Goal: Understand process/instructions

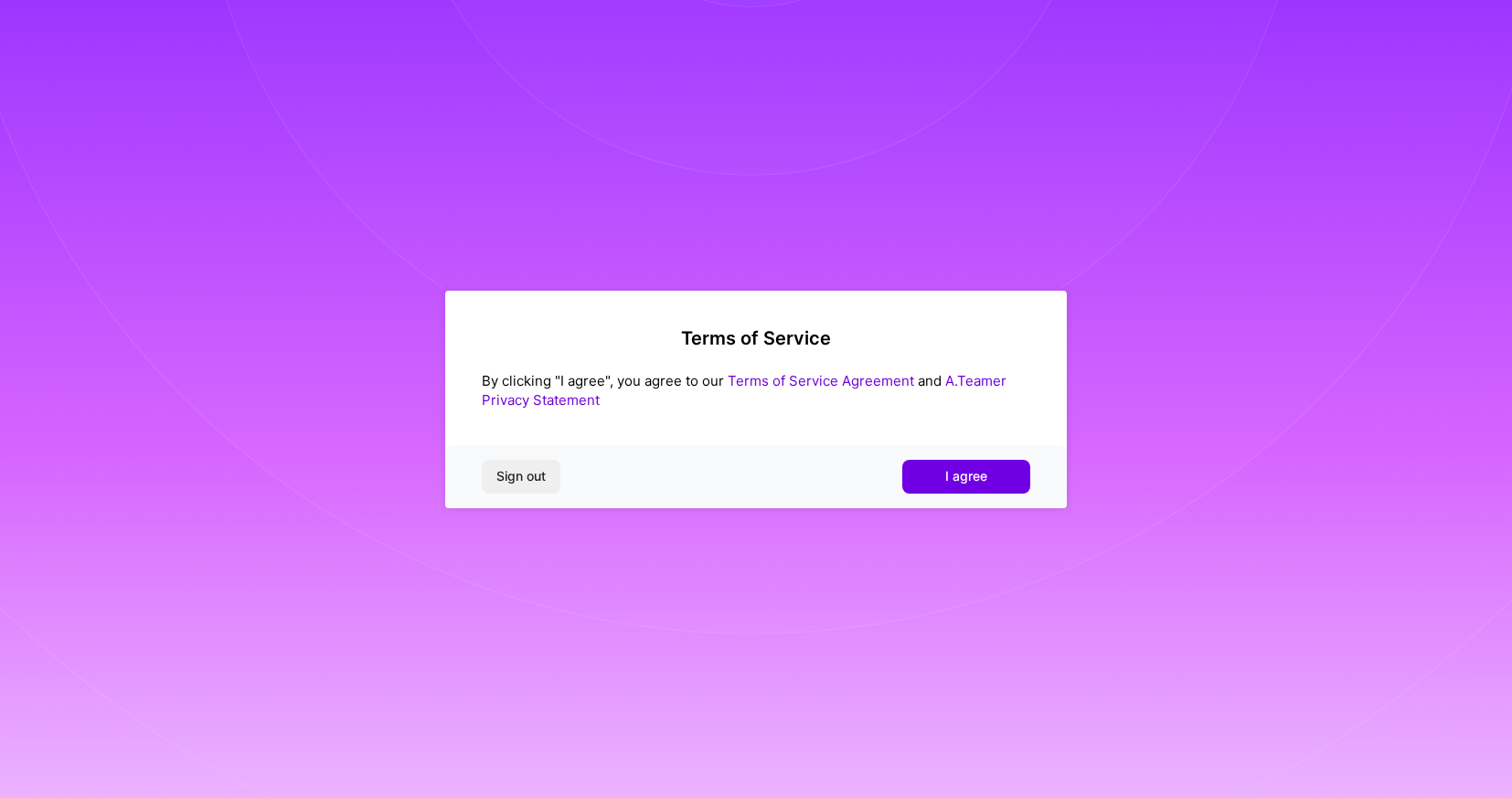
click at [767, 374] on link "Terms of Service Agreement" at bounding box center [821, 380] width 187 height 18
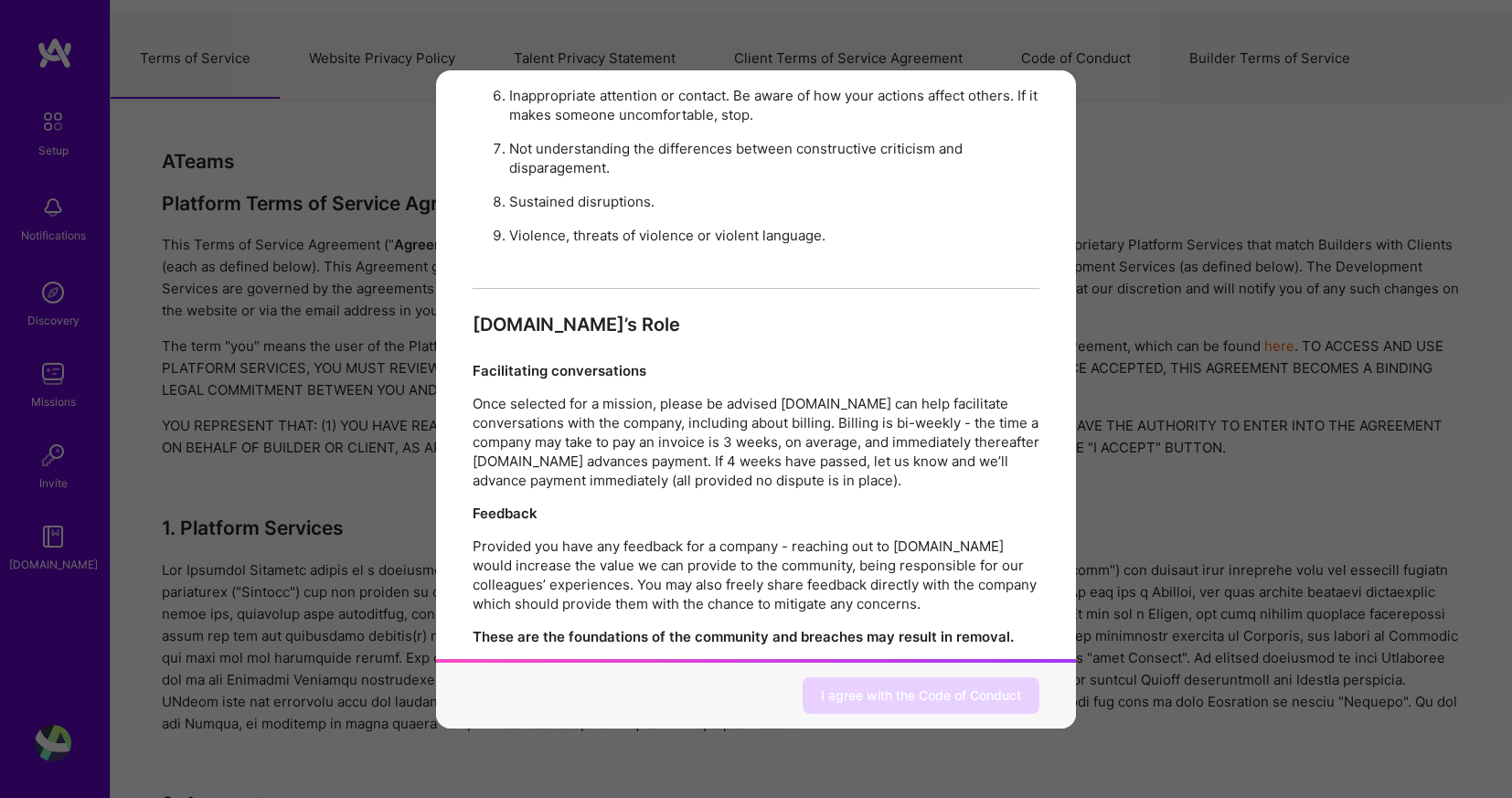
scroll to position [1939, 0]
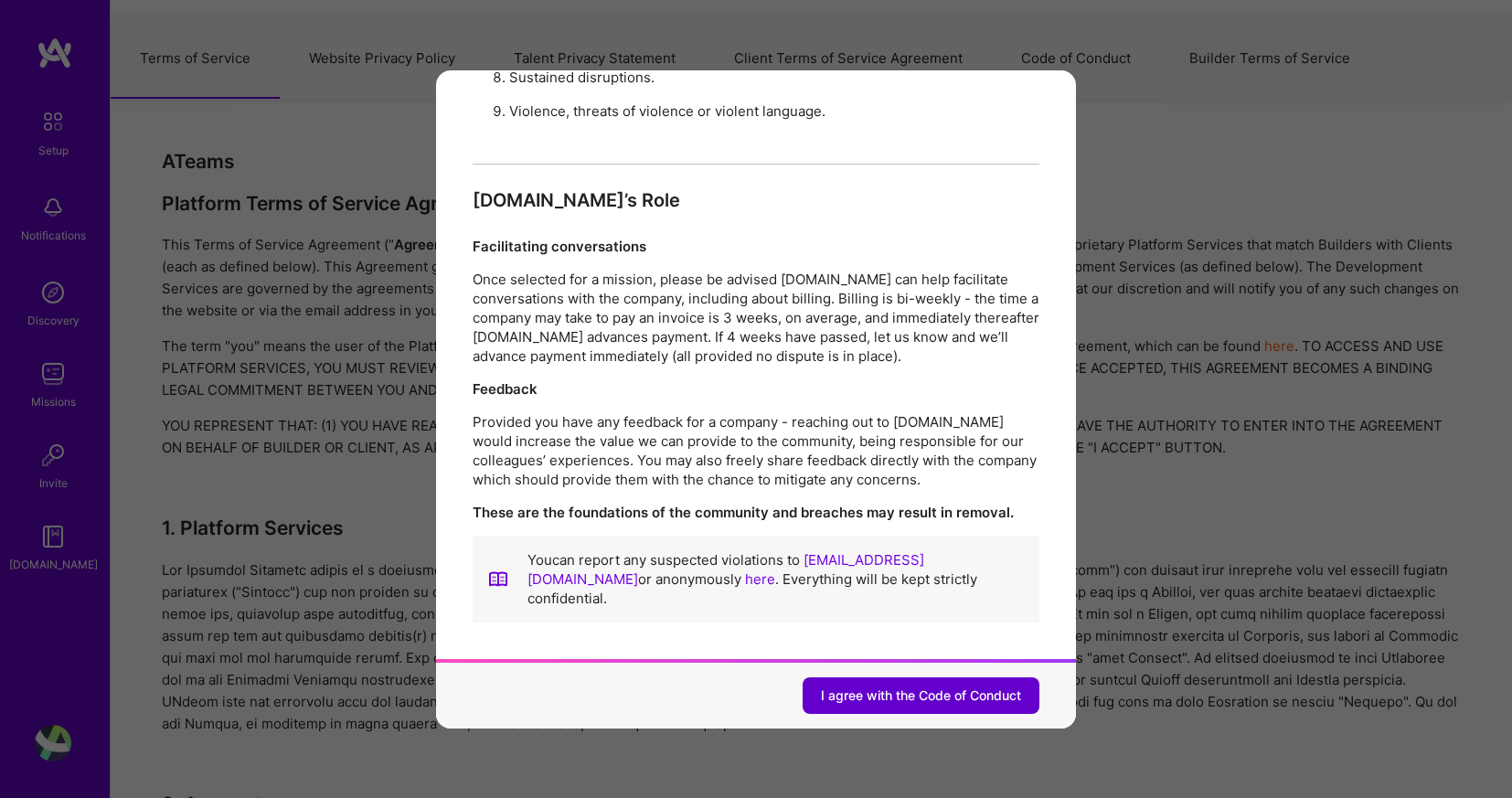
click at [863, 687] on span "I agree with the Code of Conduct" at bounding box center [920, 696] width 200 height 19
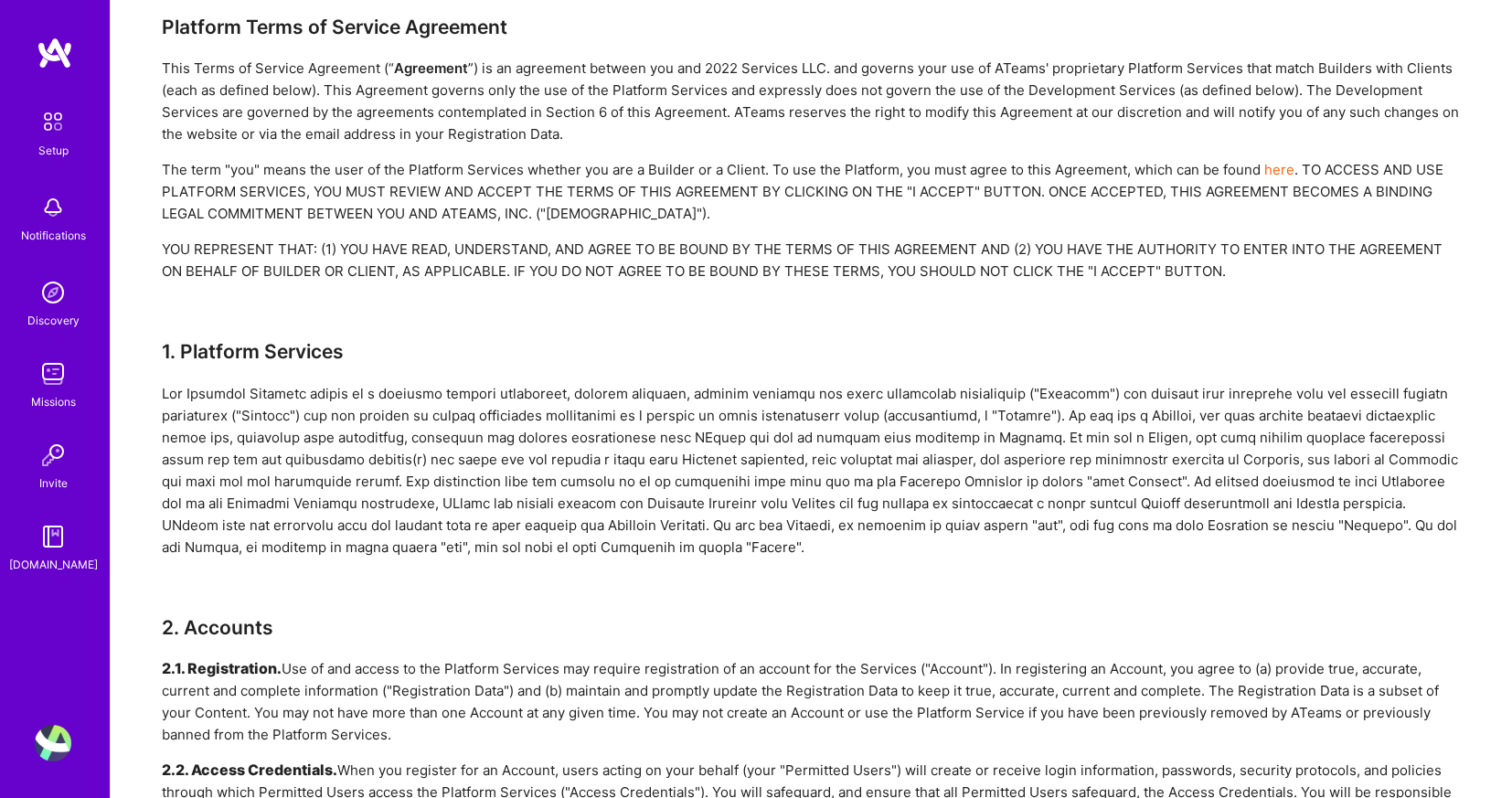
scroll to position [0, 0]
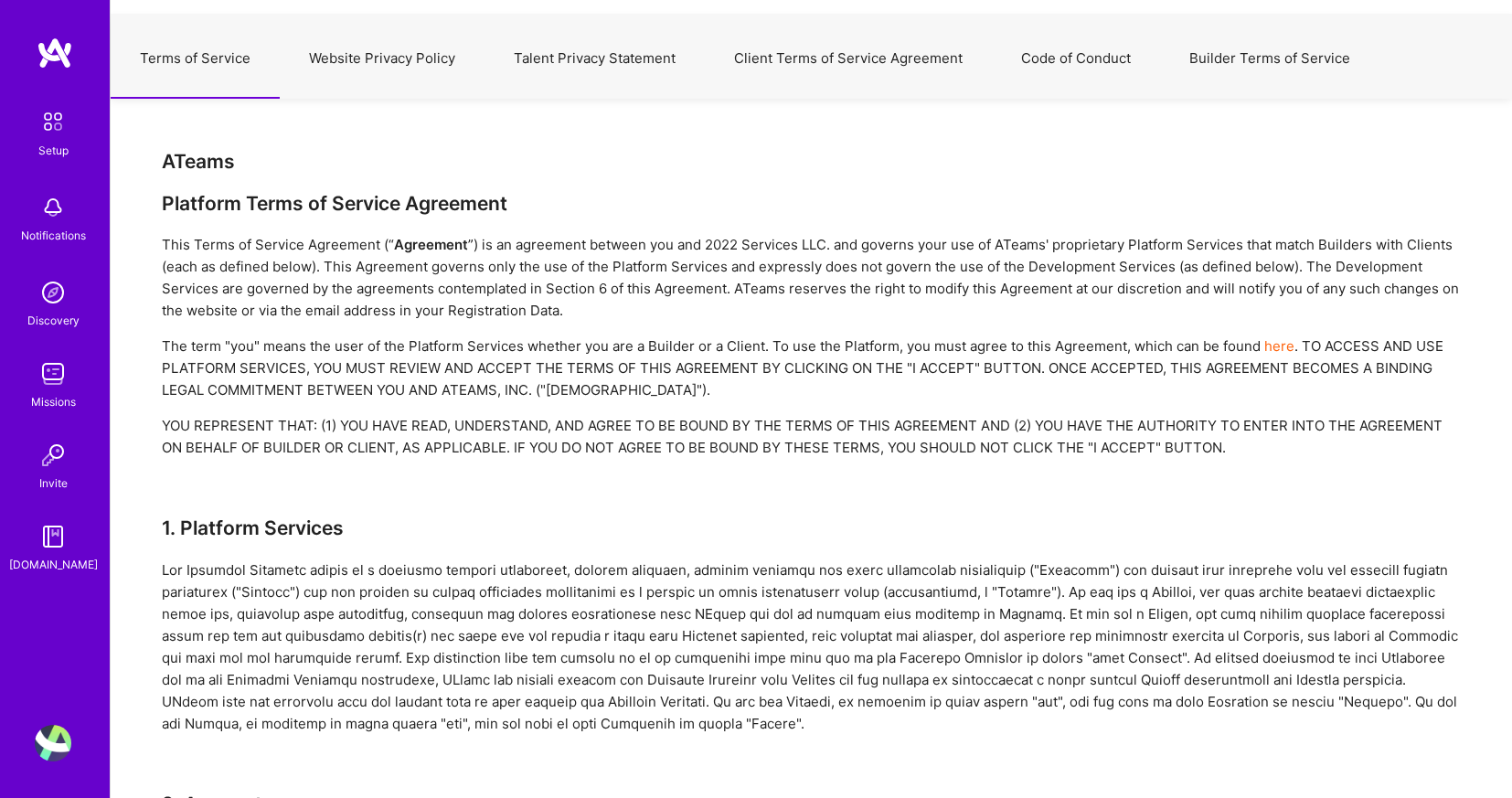
click at [418, 54] on button "Website Privacy Policy" at bounding box center [381, 59] width 205 height 80
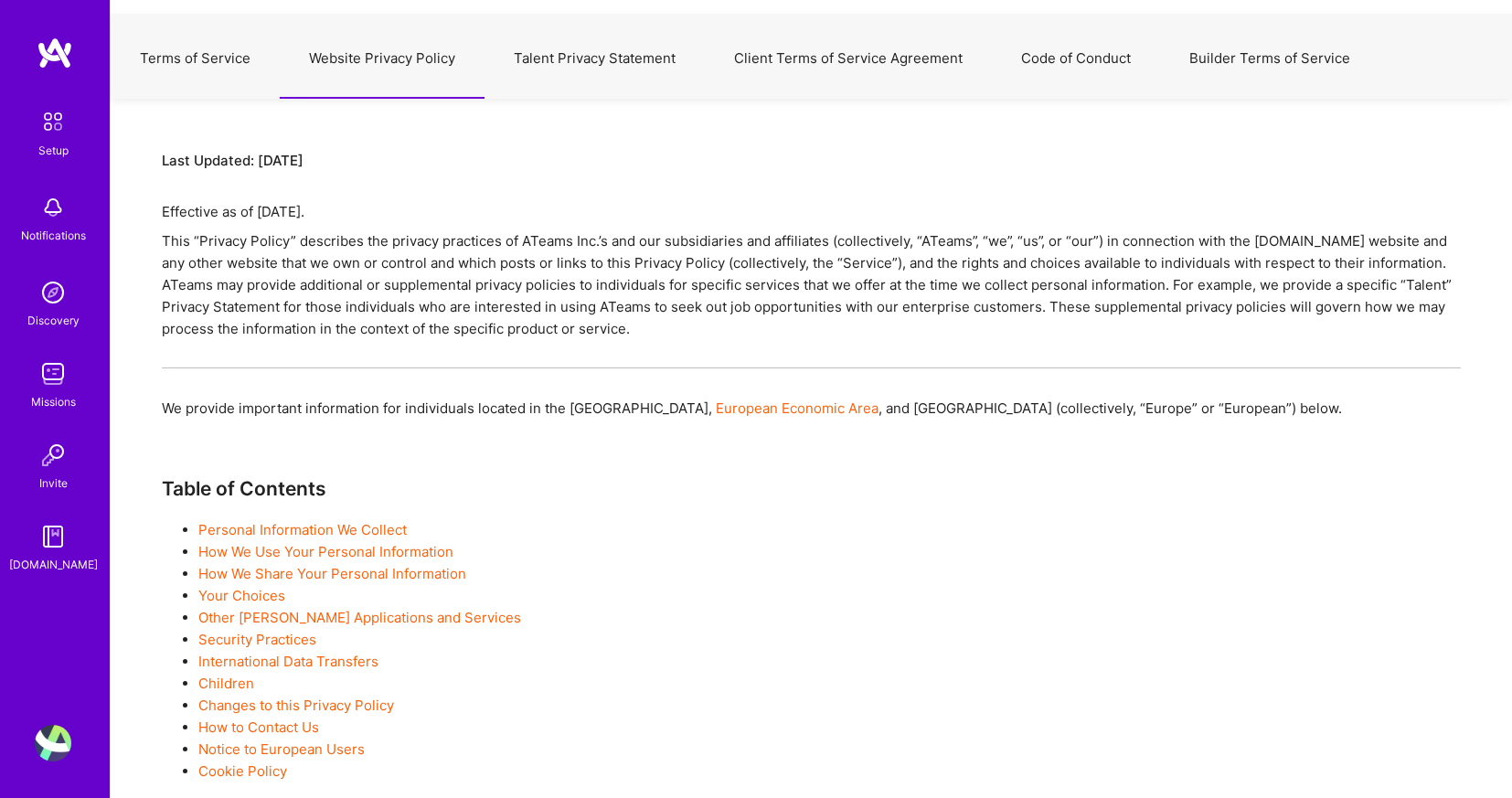
click at [586, 60] on button "Talent Privacy Statement" at bounding box center [594, 59] width 221 height 80
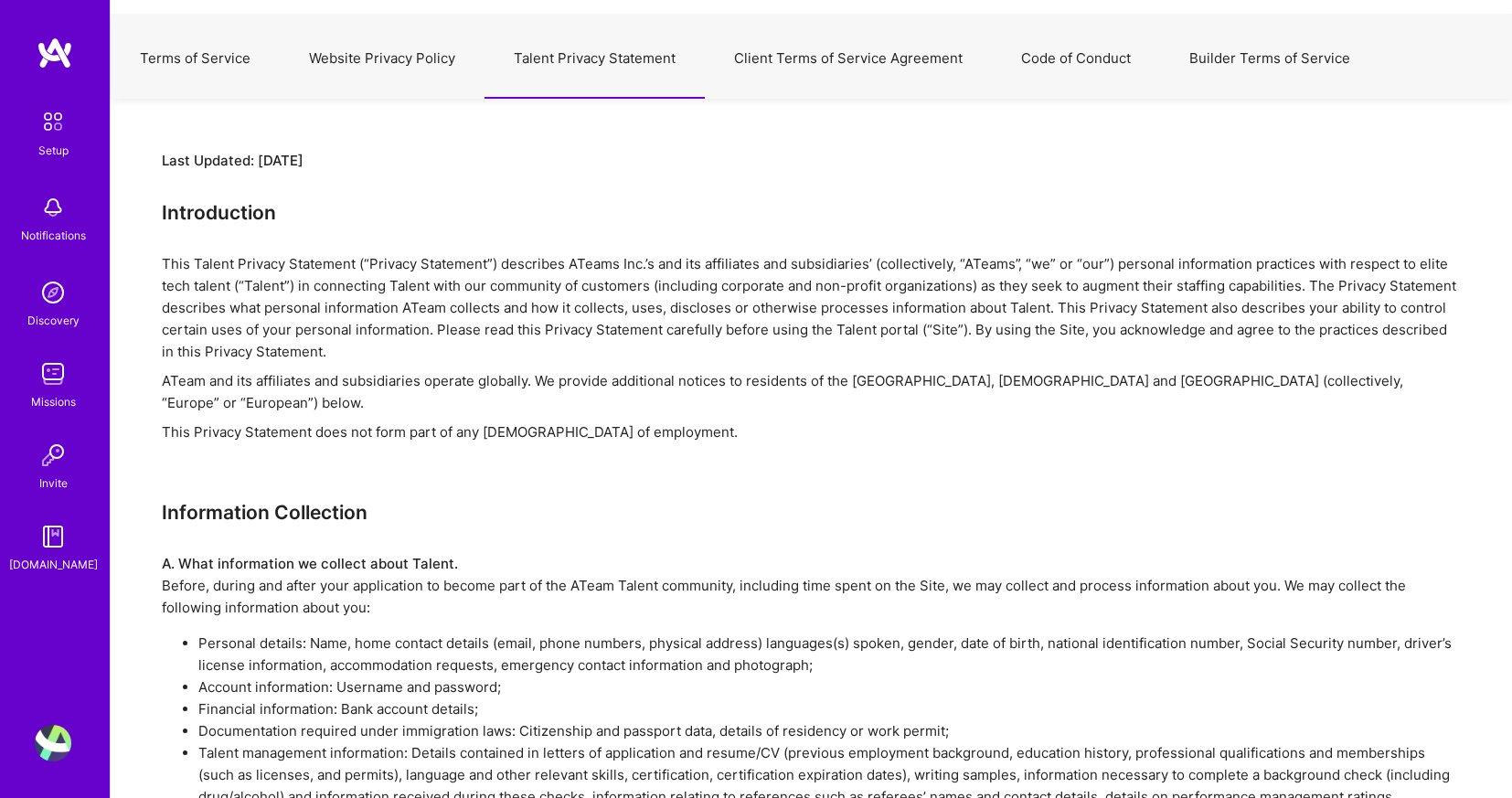
click at [802, 72] on button "Client Terms of Service Agreement" at bounding box center [848, 59] width 287 height 80
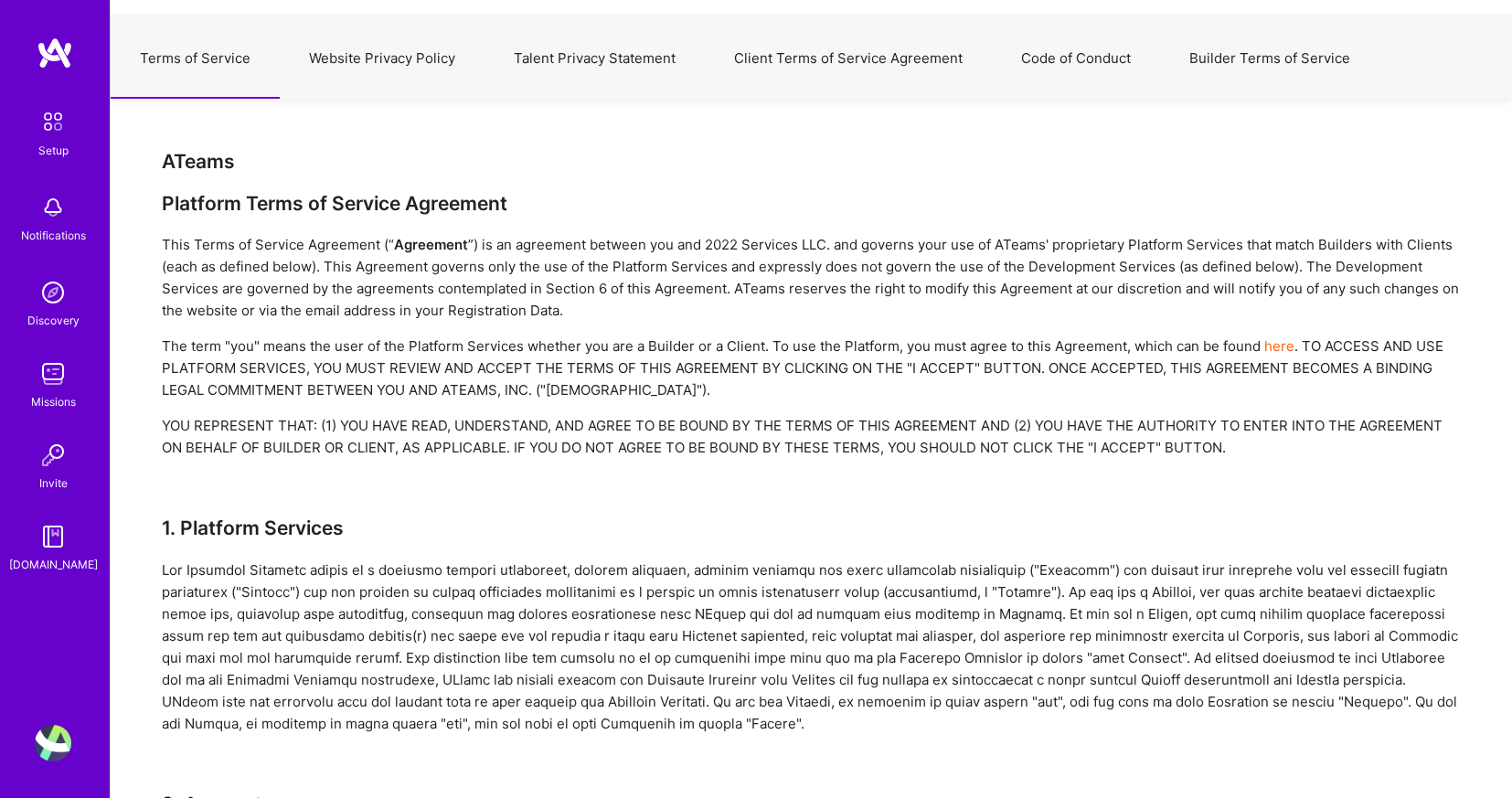
click at [1089, 46] on button "Code of Conduct" at bounding box center [1076, 59] width 168 height 80
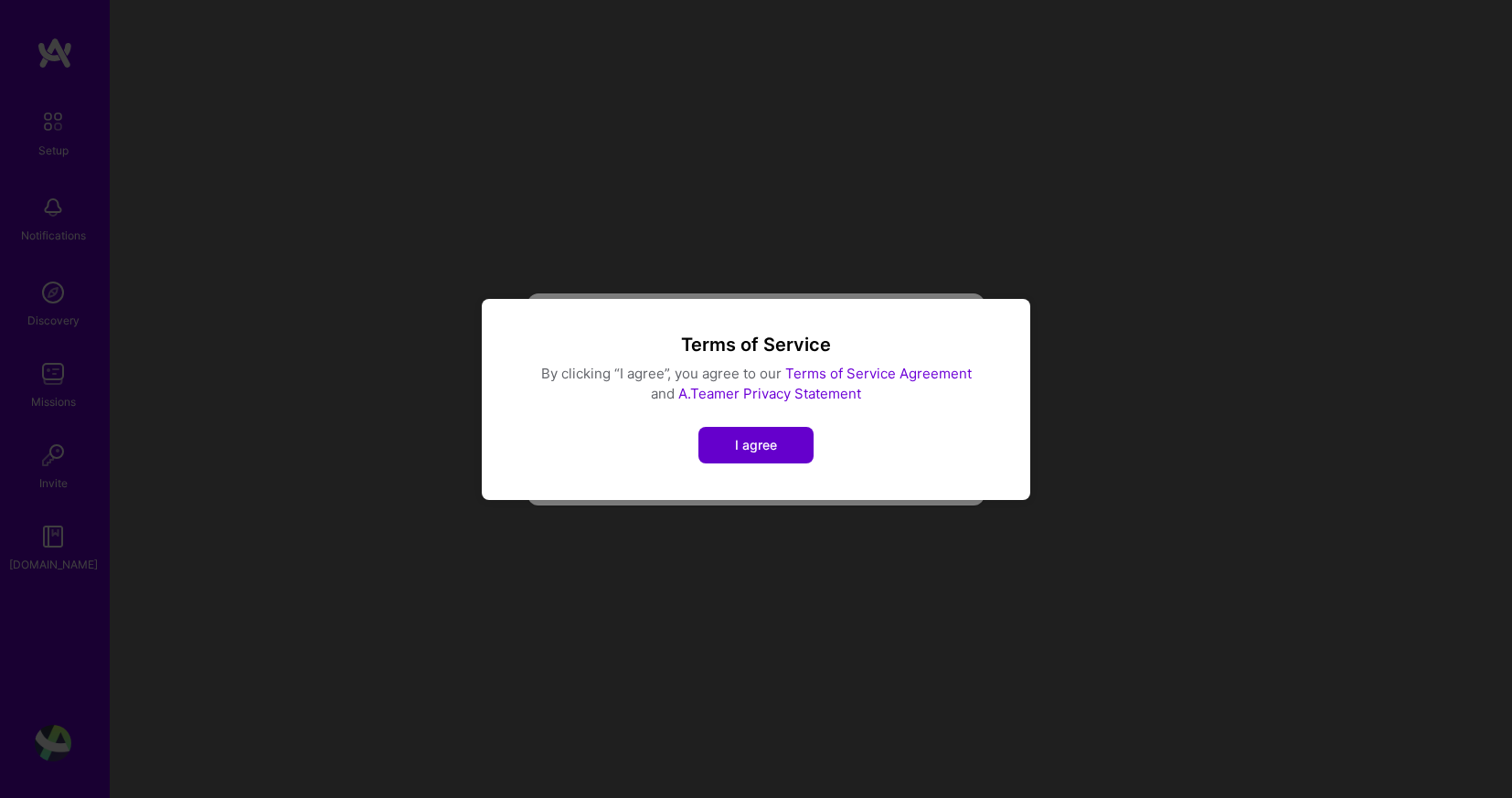
click at [751, 441] on span "I agree" at bounding box center [755, 445] width 42 height 19
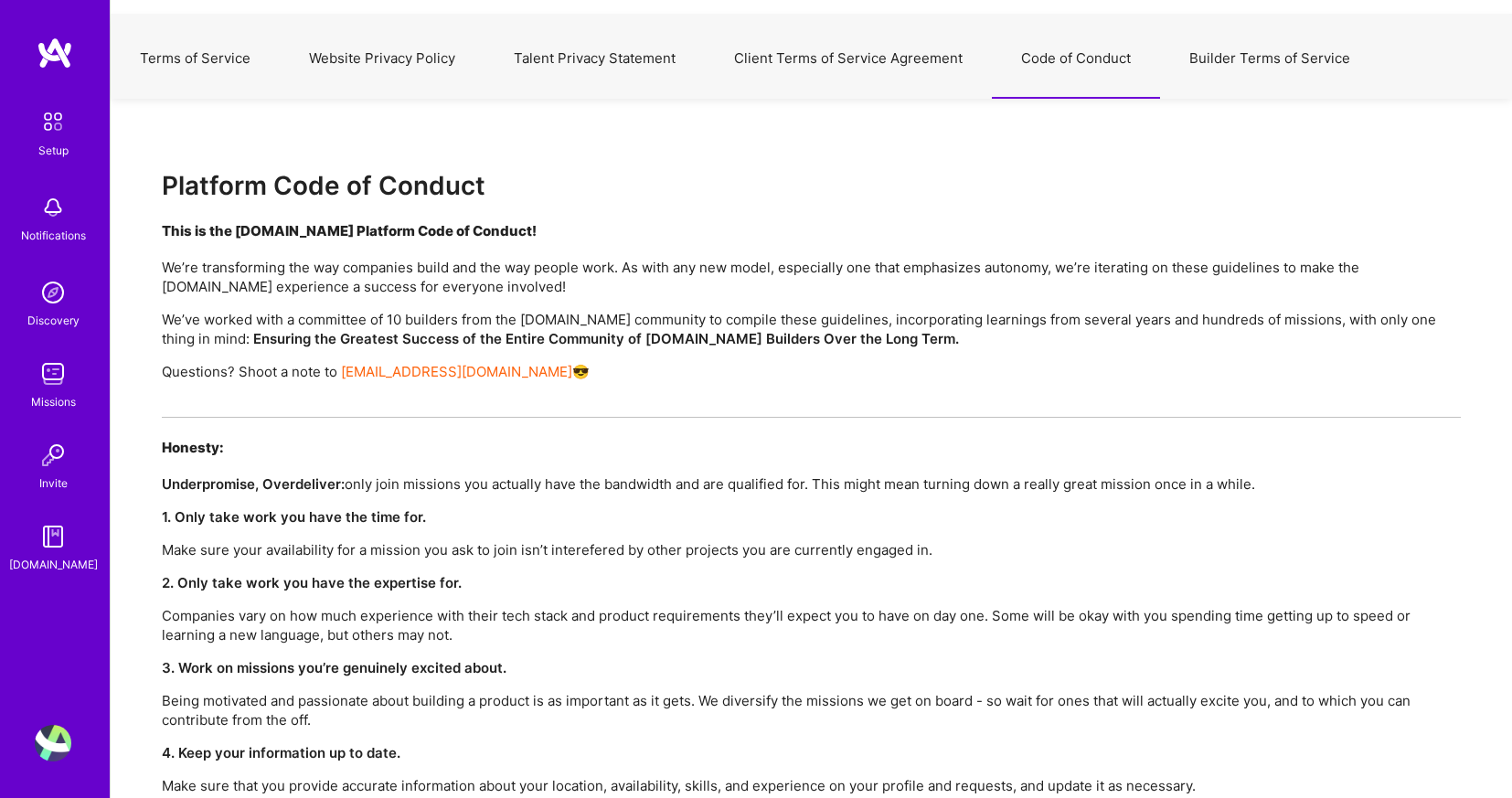
click at [1208, 53] on button "Builder Terms of Service" at bounding box center [1269, 59] width 220 height 80
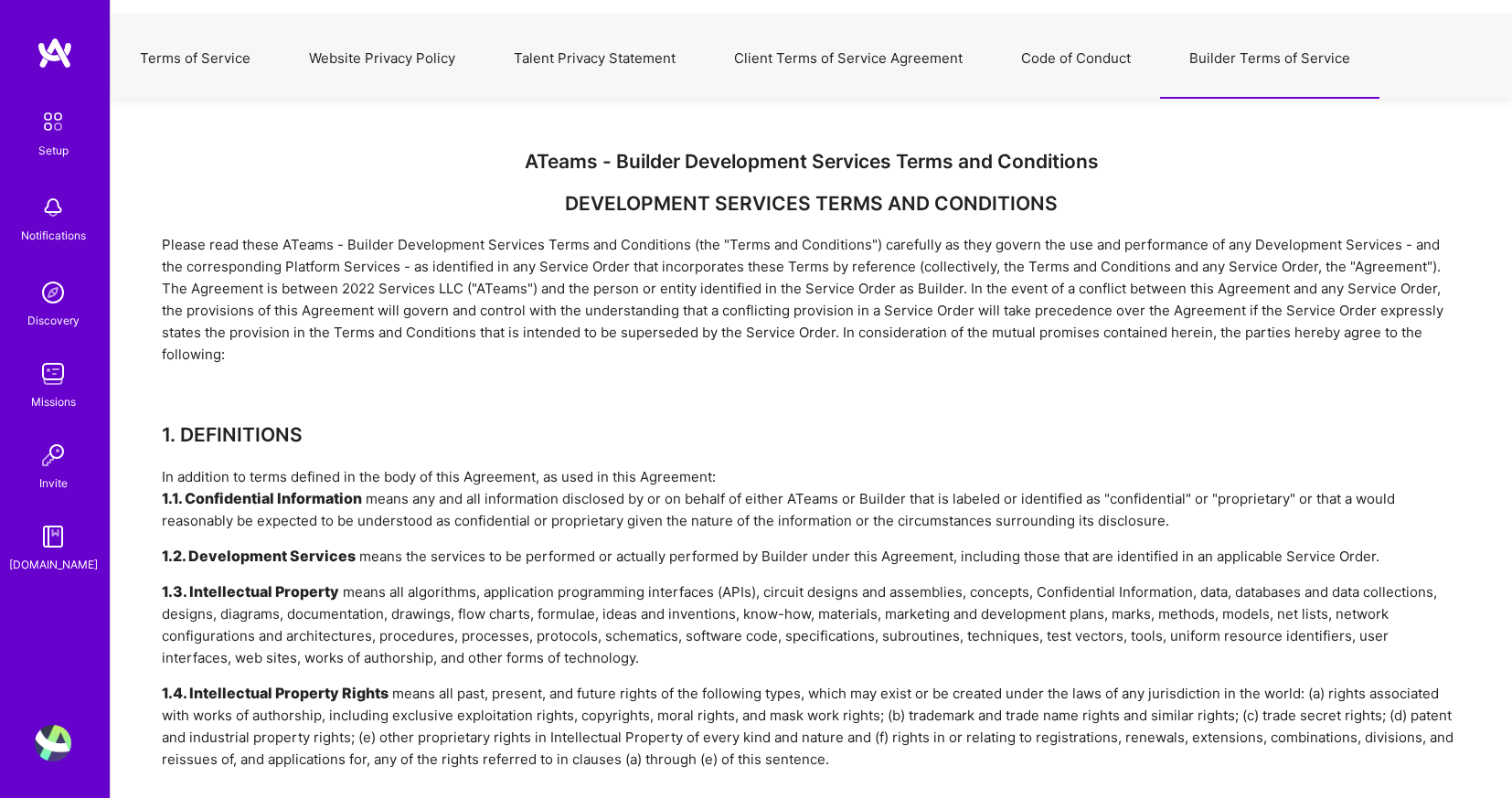
click at [1045, 60] on button "Code of Conduct" at bounding box center [1076, 59] width 168 height 80
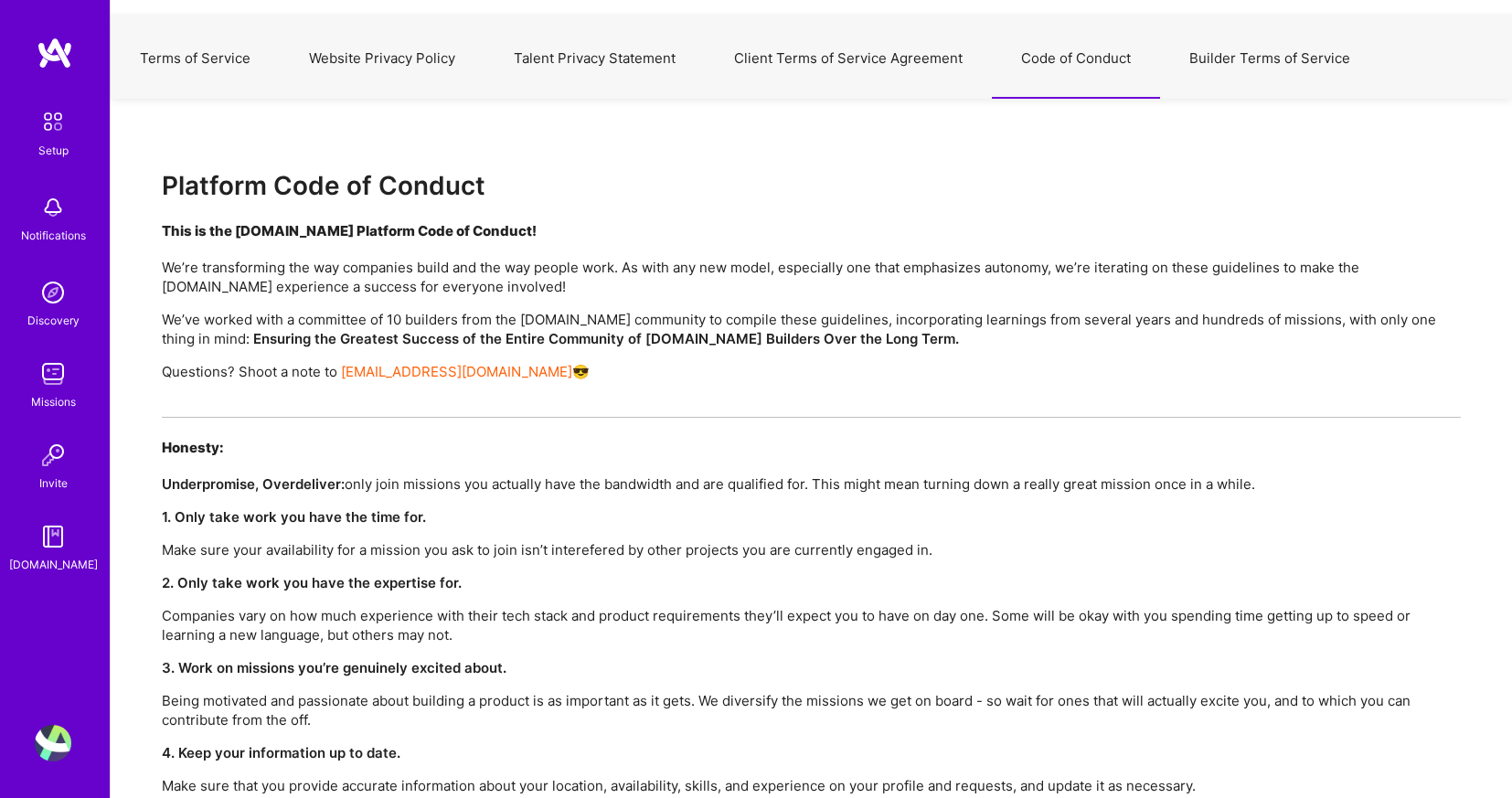
click at [845, 73] on button "Client Terms of Service Agreement" at bounding box center [848, 59] width 287 height 80
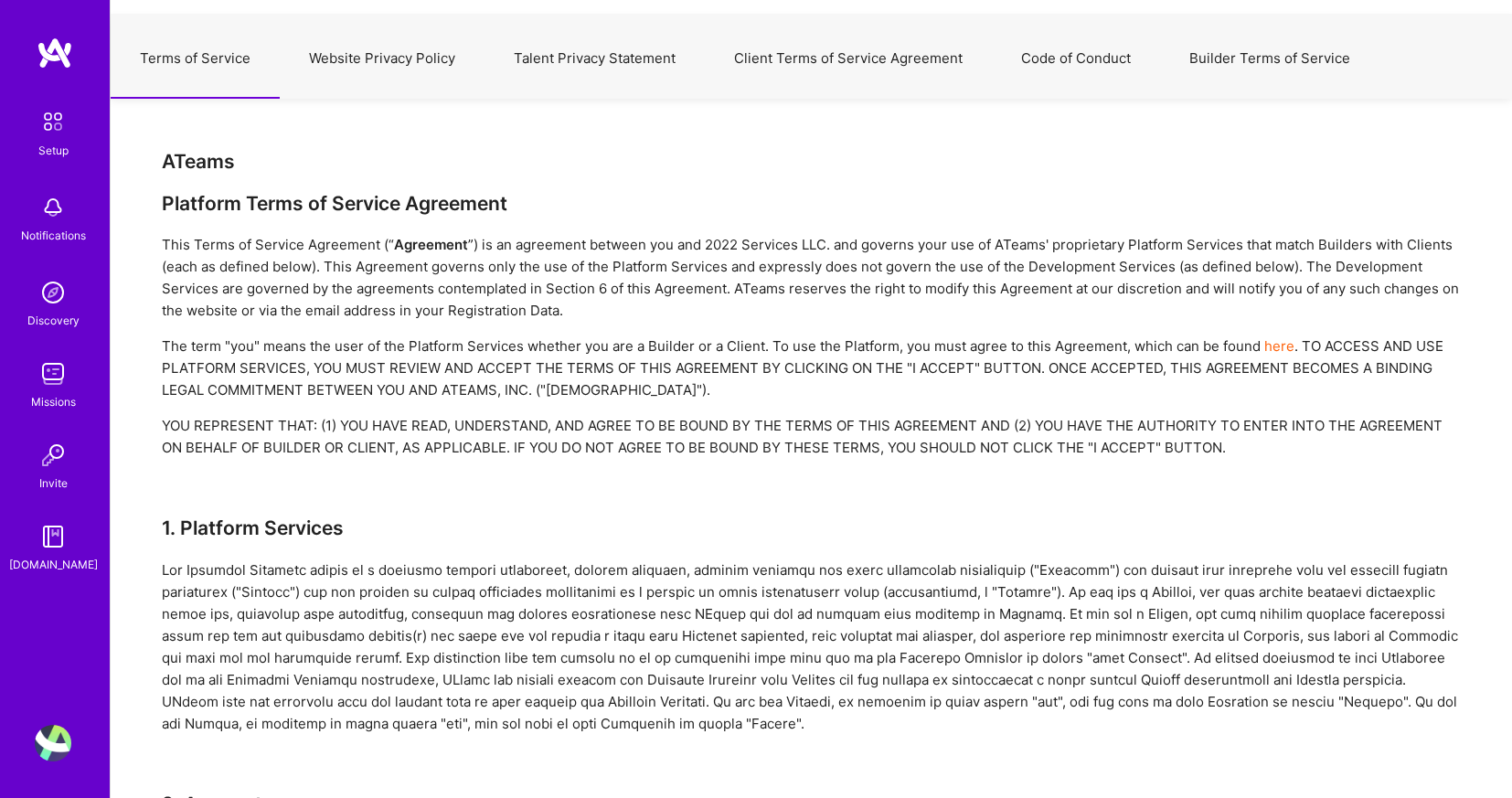
click at [612, 68] on button "Talent Privacy Statement" at bounding box center [594, 59] width 221 height 80
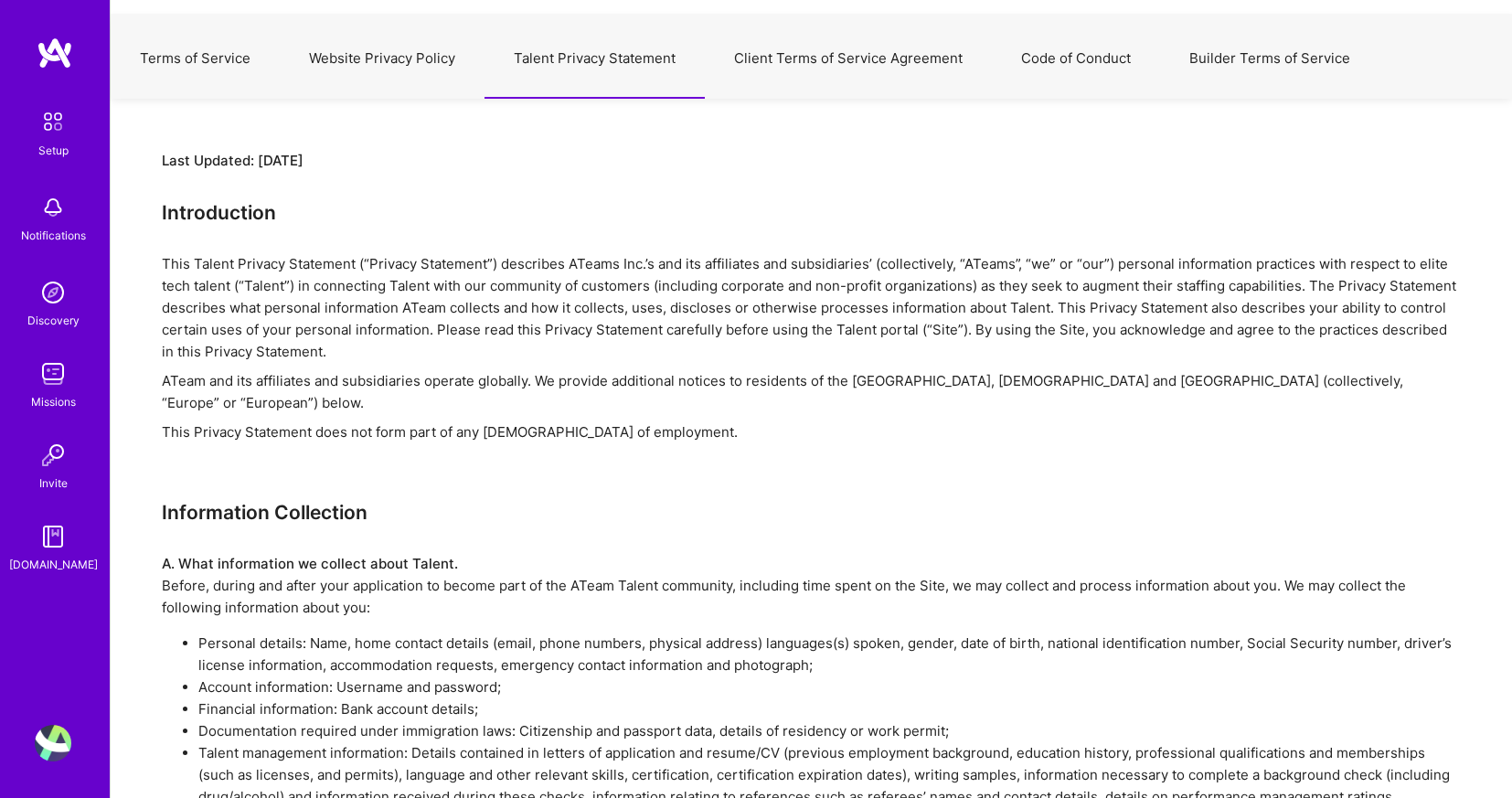
click at [421, 62] on button "Website Privacy Policy" at bounding box center [381, 59] width 205 height 80
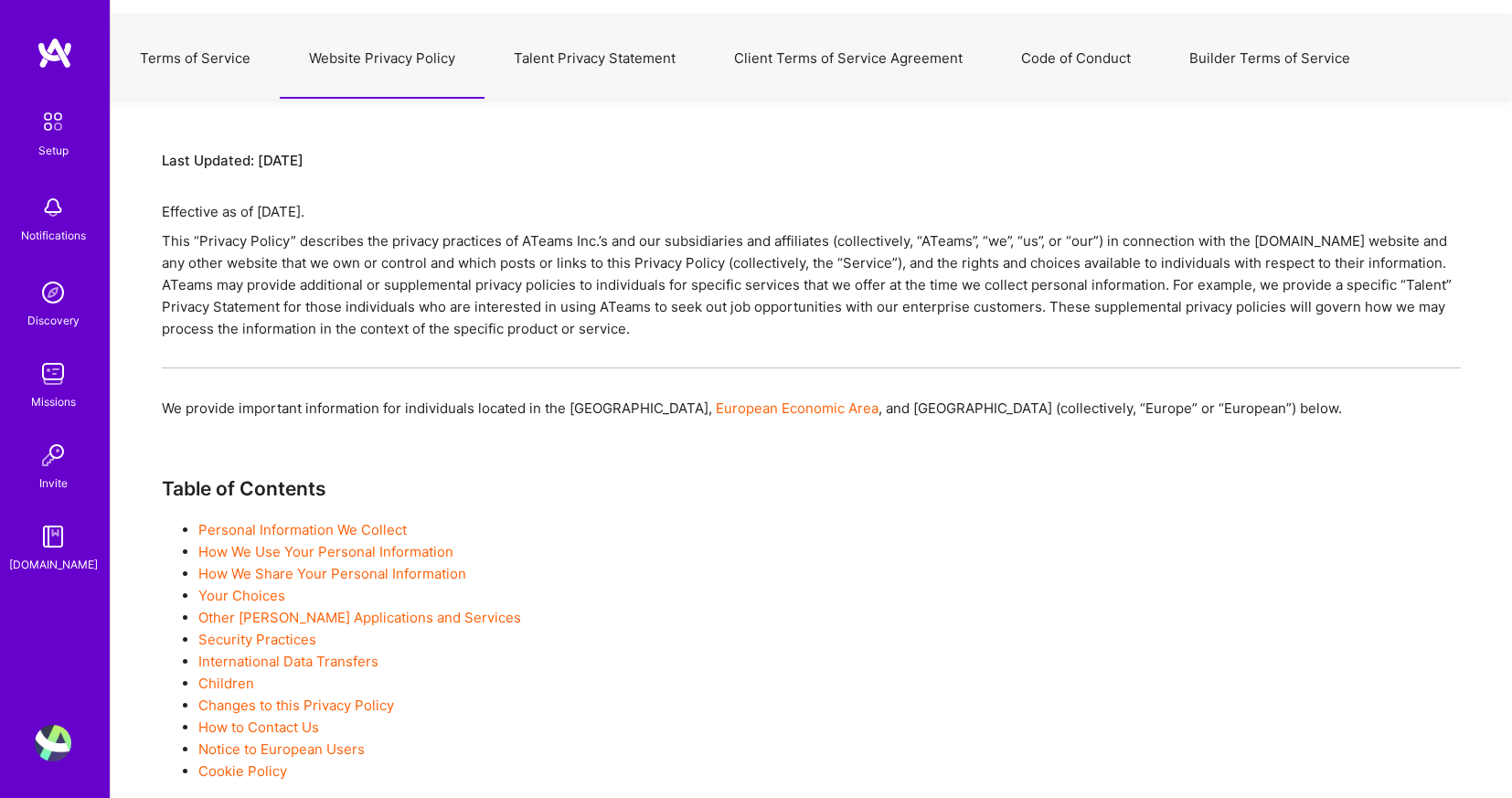
click at [213, 66] on button "Terms of Service" at bounding box center [194, 59] width 169 height 80
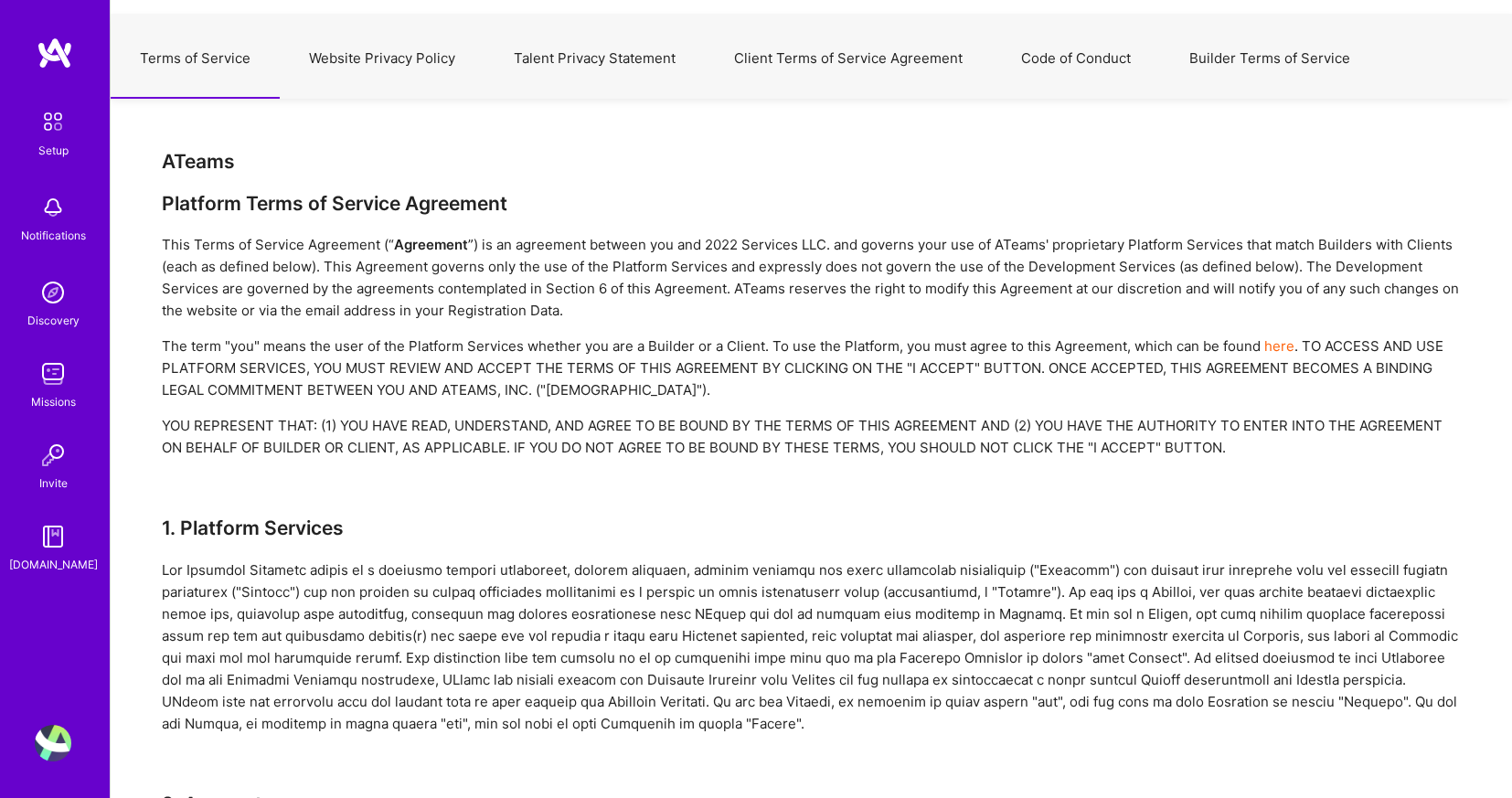
click at [44, 457] on img at bounding box center [52, 455] width 36 height 36
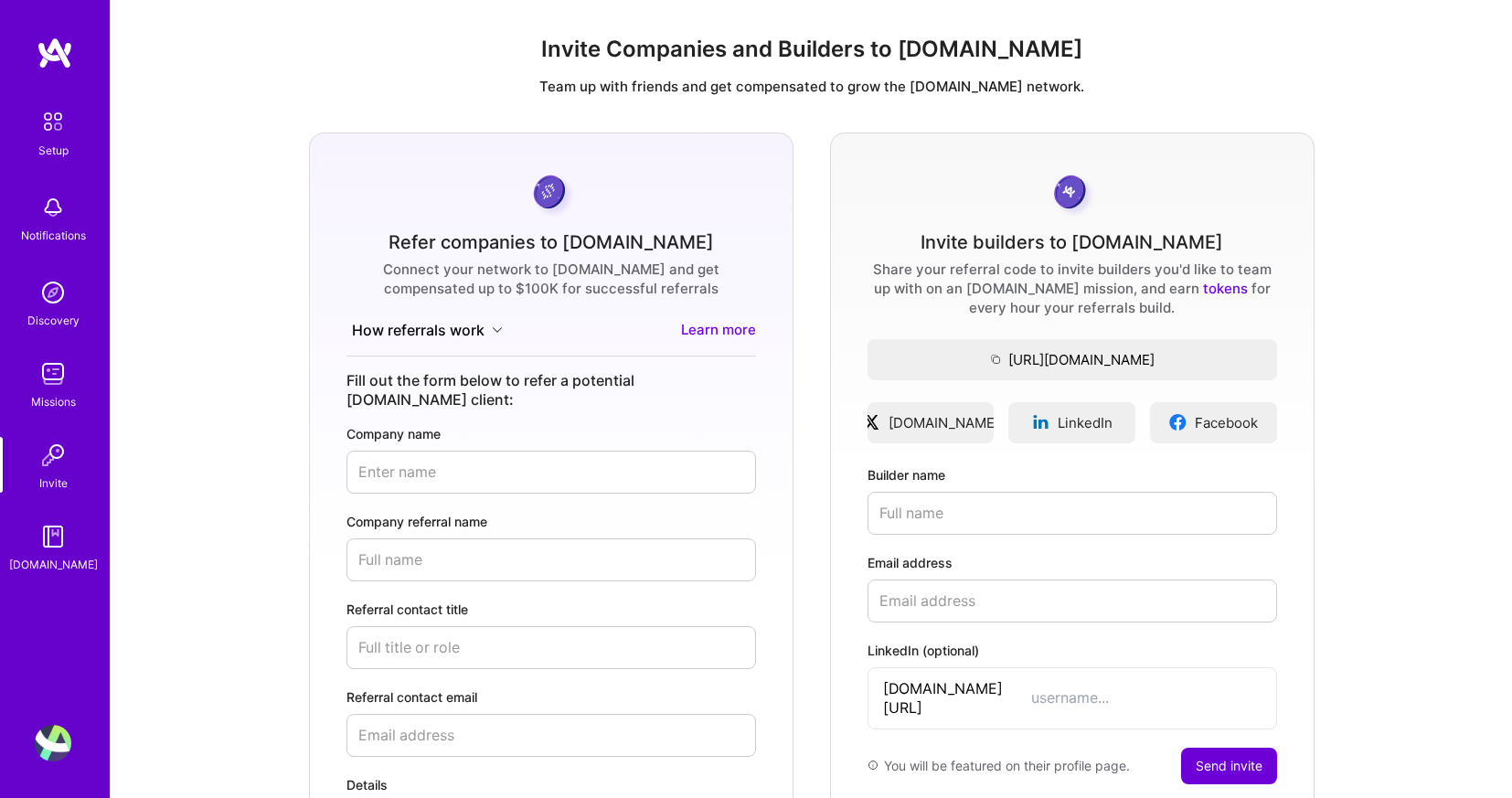
click at [42, 541] on img at bounding box center [52, 536] width 36 height 36
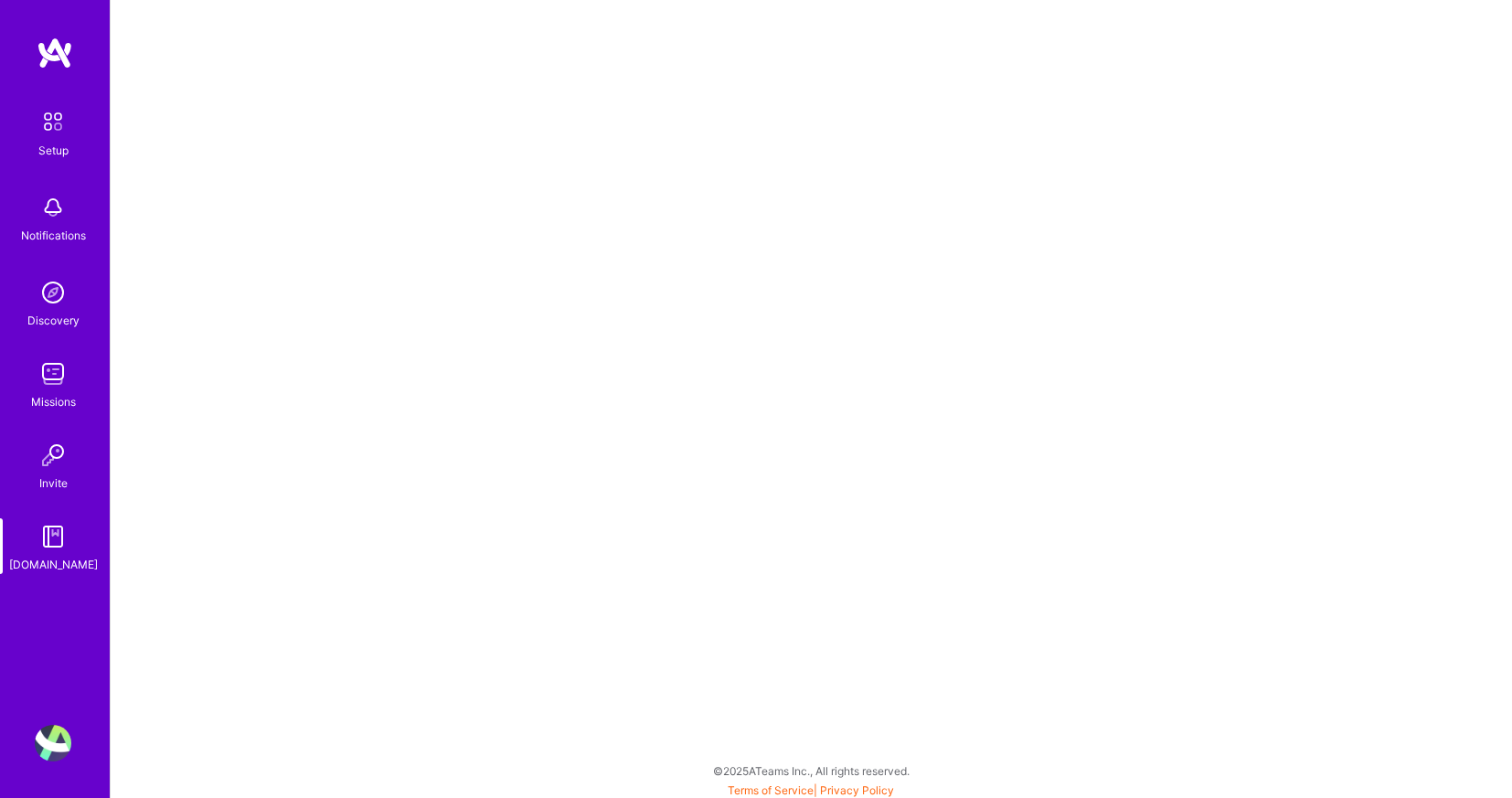
click at [45, 121] on img at bounding box center [52, 121] width 38 height 38
